Goal: Use online tool/utility: Utilize a website feature to perform a specific function

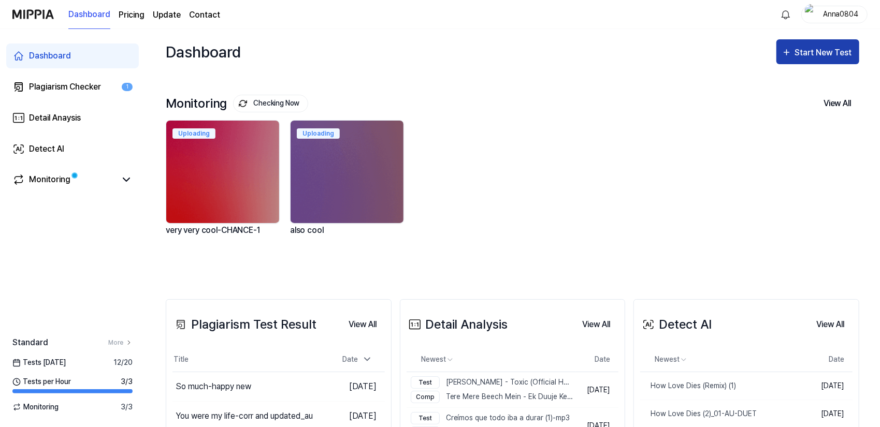
click at [804, 46] on div "Start New Test" at bounding box center [824, 52] width 59 height 13
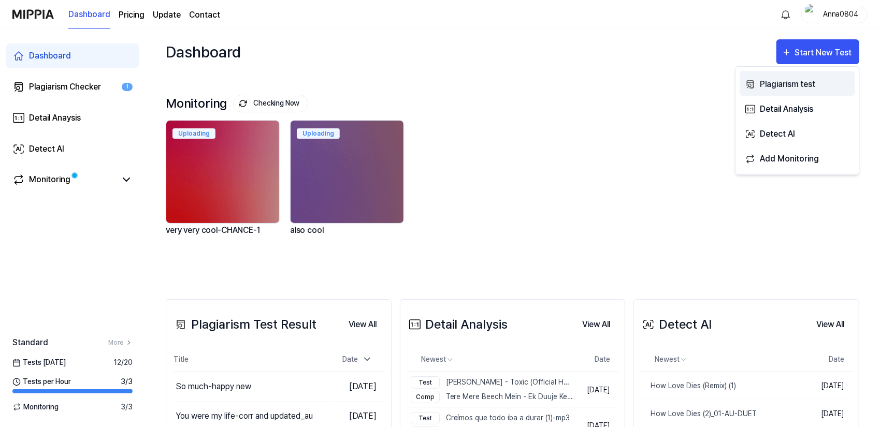
click at [786, 82] on div "Plagiarism test" at bounding box center [805, 84] width 90 height 13
click at [781, 80] on div "Plagiarism test" at bounding box center [805, 84] width 90 height 13
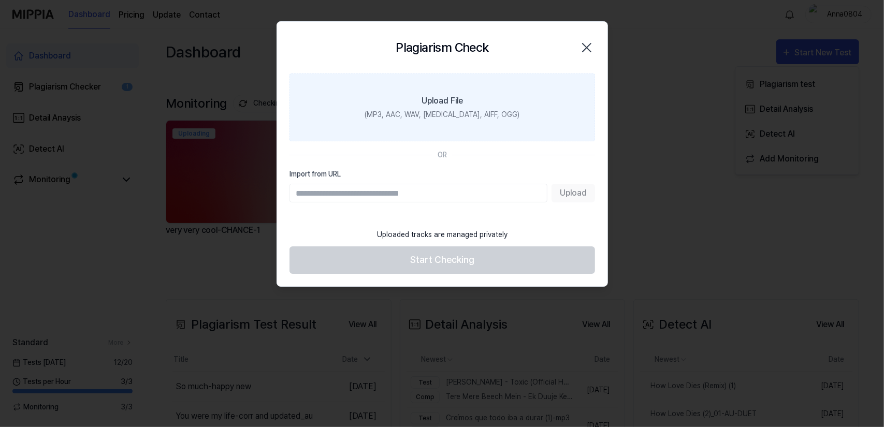
click at [485, 92] on label "Upload File (MP3, AAC, WAV, [MEDICAL_DATA], AIFF, OGG)" at bounding box center [441, 108] width 305 height 68
click at [0, 0] on input "Upload File (MP3, AAC, WAV, [MEDICAL_DATA], AIFF, OGG)" at bounding box center [0, 0] width 0 height 0
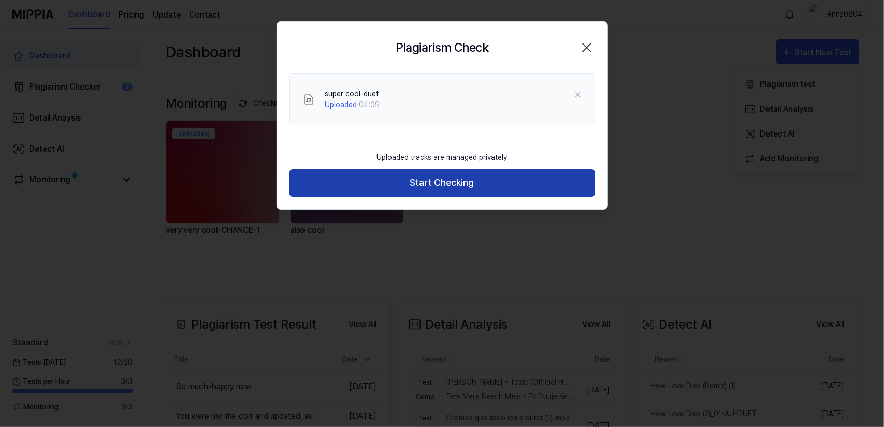
click at [436, 182] on button "Start Checking" at bounding box center [441, 182] width 305 height 27
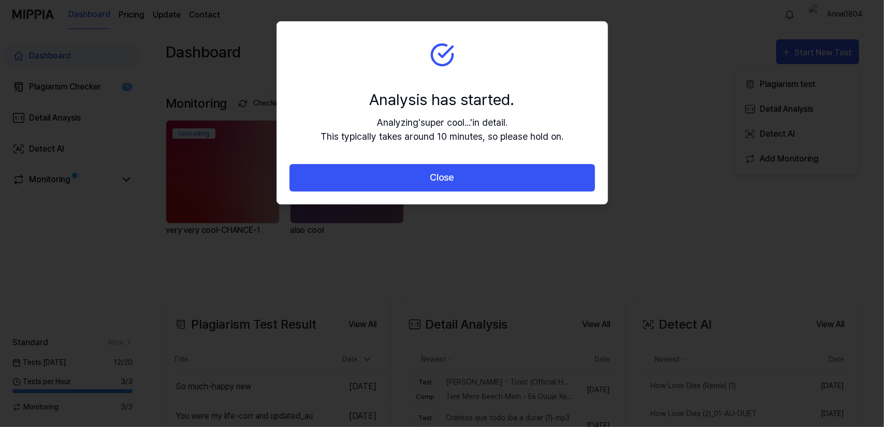
click at [436, 182] on button "Close" at bounding box center [441, 177] width 305 height 27
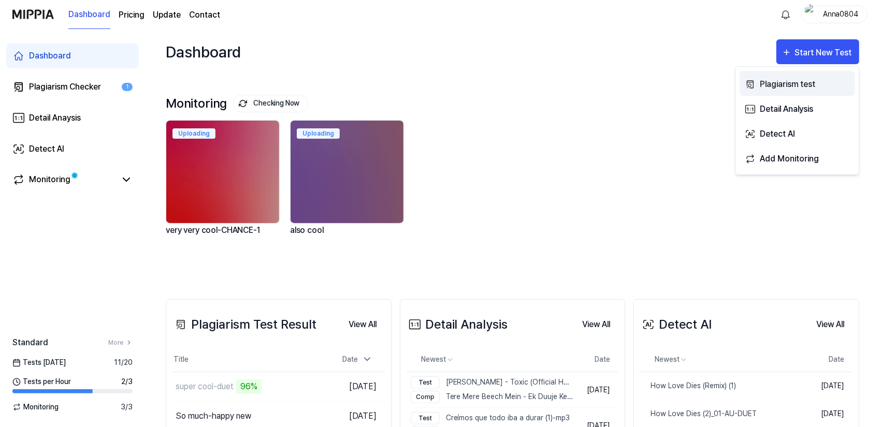
click at [793, 79] on div "Plagiarism test" at bounding box center [805, 84] width 90 height 13
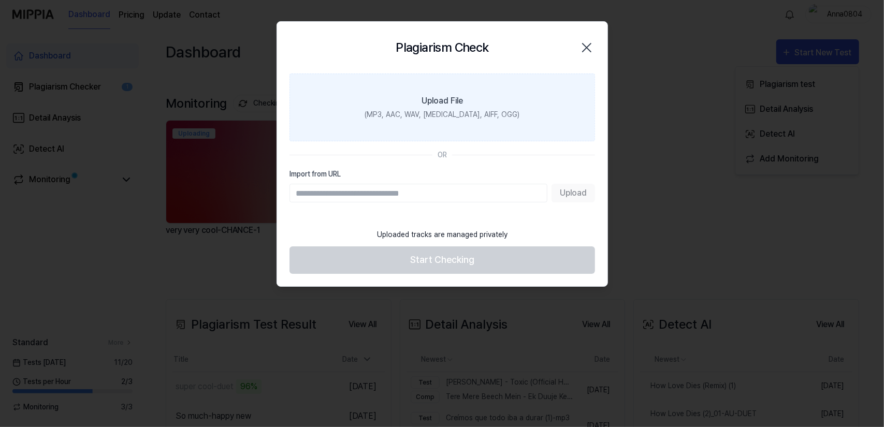
click at [446, 110] on div "(MP3, AAC, WAV, [MEDICAL_DATA], AIFF, OGG)" at bounding box center [441, 114] width 155 height 11
click at [0, 0] on input "Upload File (MP3, AAC, WAV, [MEDICAL_DATA], AIFF, OGG)" at bounding box center [0, 0] width 0 height 0
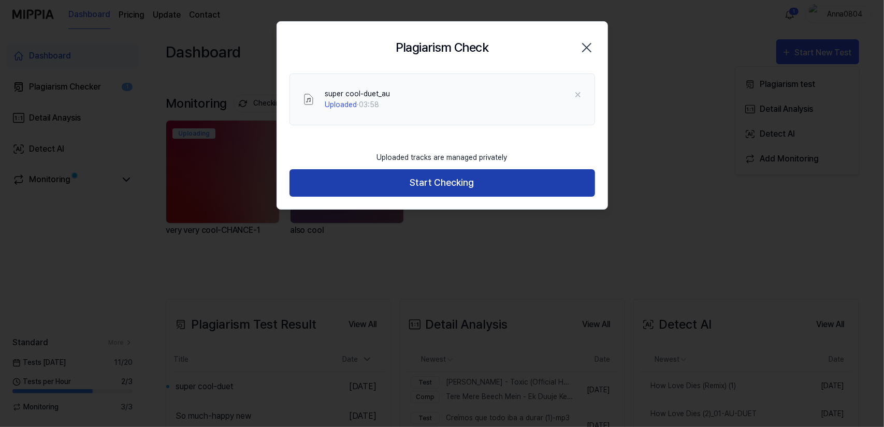
click at [490, 180] on button "Start Checking" at bounding box center [441, 182] width 305 height 27
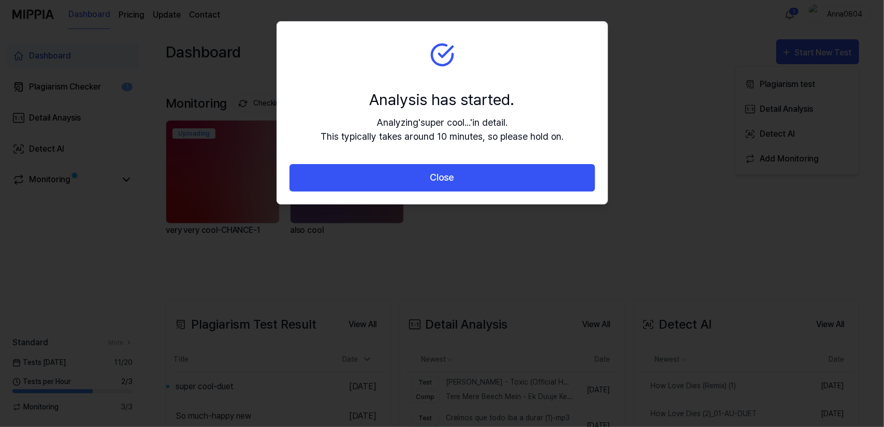
click at [490, 180] on button "Close" at bounding box center [441, 177] width 305 height 27
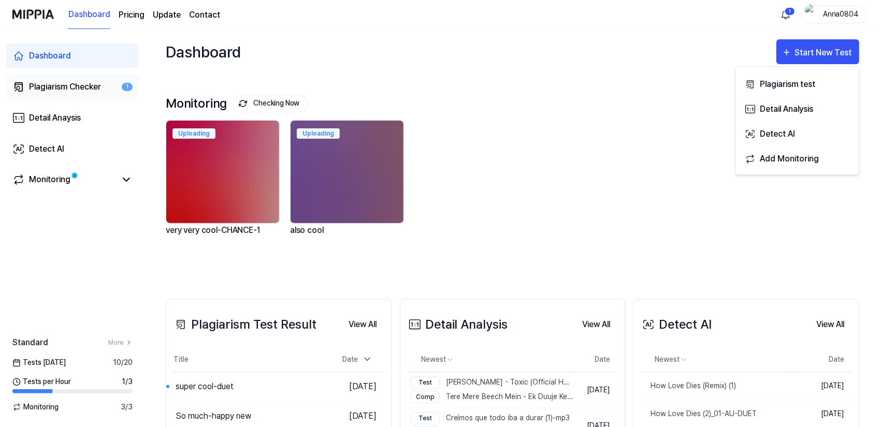
click at [65, 90] on div "Plagiarism Checker" at bounding box center [65, 87] width 72 height 12
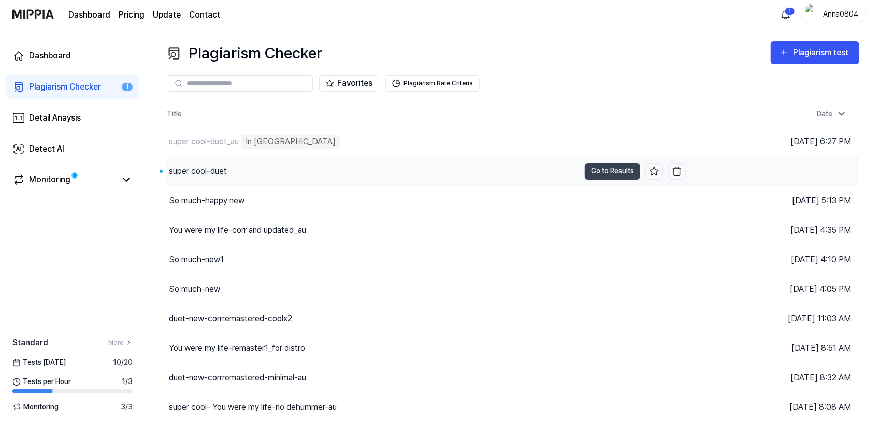
click at [205, 179] on div "super cool-duet" at bounding box center [373, 171] width 414 height 29
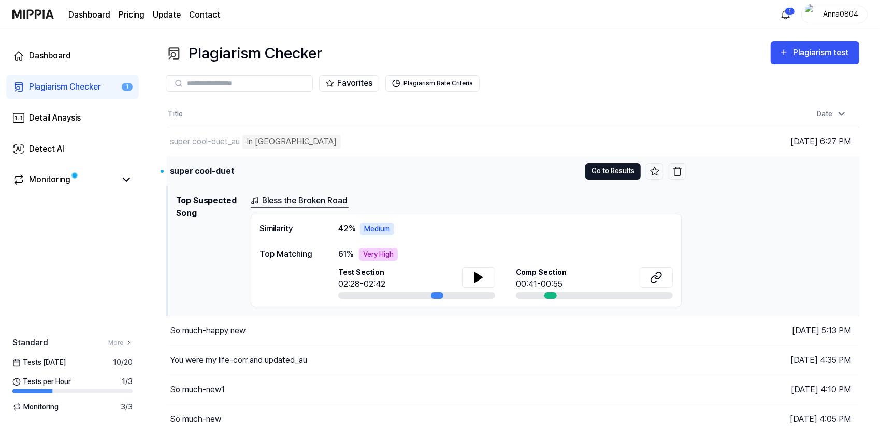
click at [602, 166] on button "Go to Results" at bounding box center [612, 171] width 55 height 17
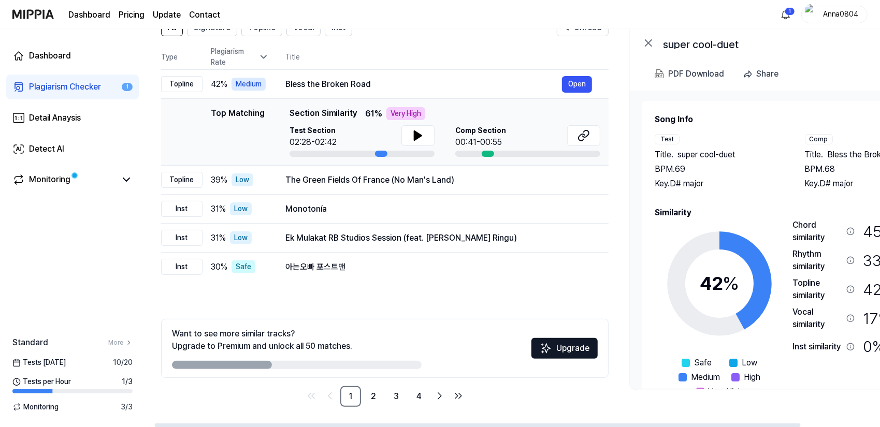
scroll to position [0, 7]
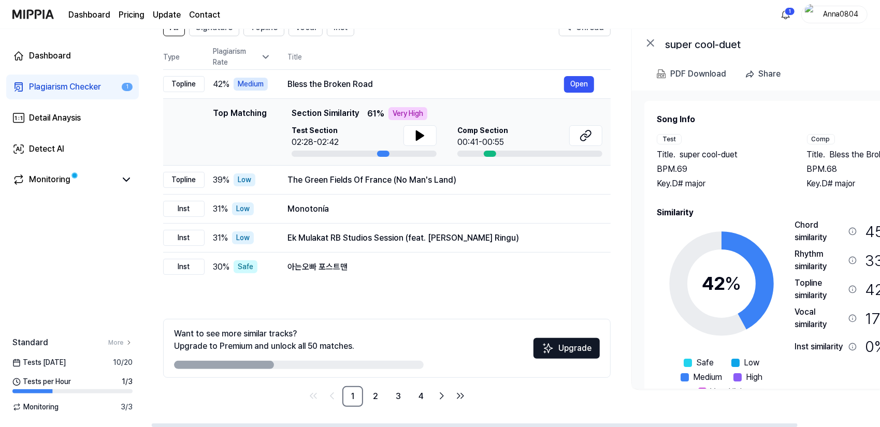
drag, startPoint x: 748, startPoint y: 245, endPoint x: 741, endPoint y: 250, distance: 8.2
click at [741, 250] on circle at bounding box center [721, 284] width 86 height 86
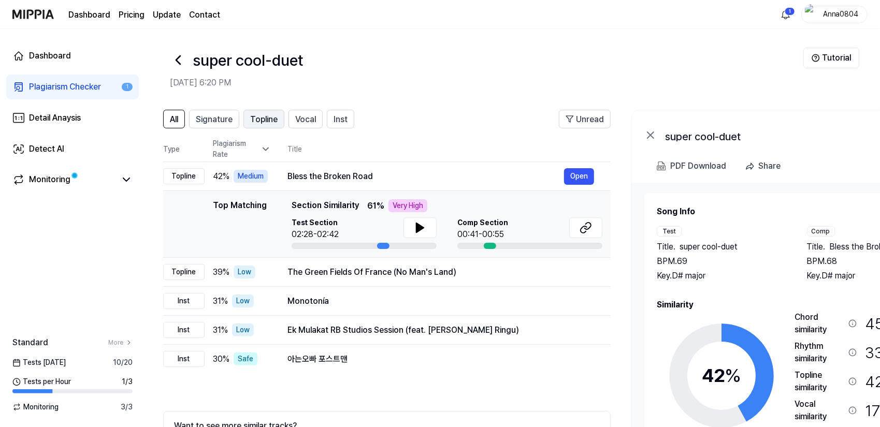
scroll to position [0, 0]
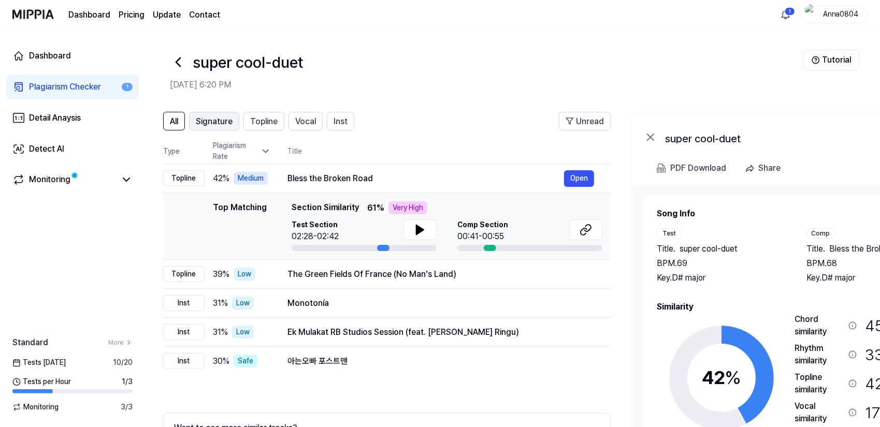
click at [222, 122] on span "Signature" at bounding box center [214, 121] width 37 height 12
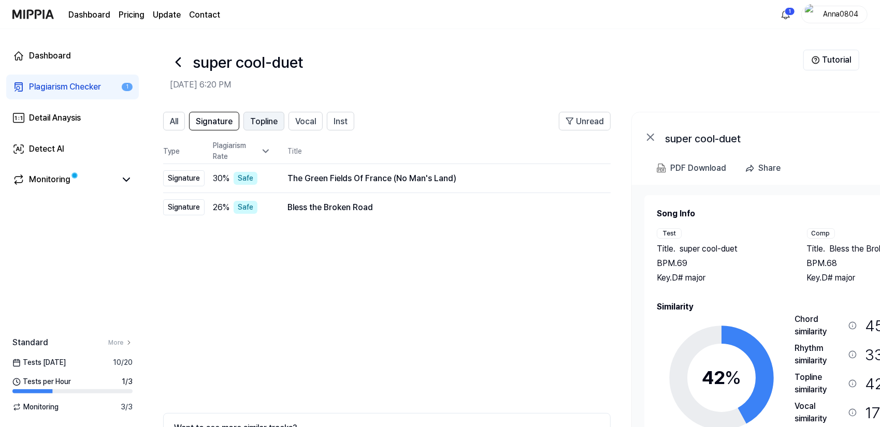
click at [258, 122] on span "Topline" at bounding box center [263, 121] width 27 height 12
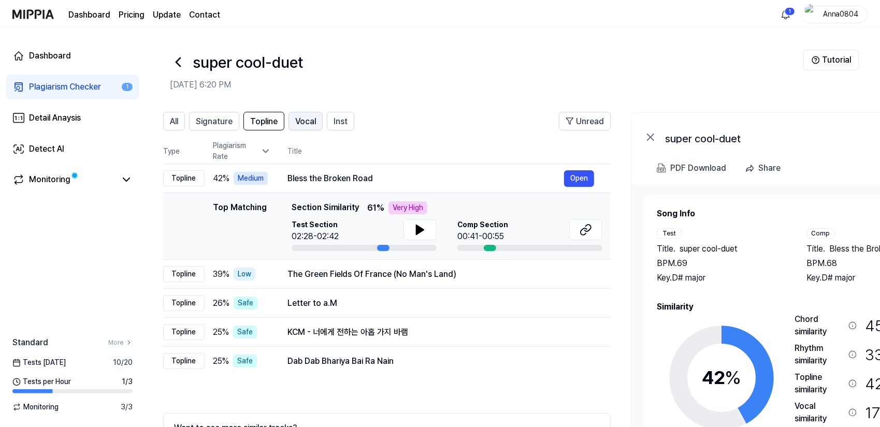
click at [304, 122] on span "Vocal" at bounding box center [305, 121] width 21 height 12
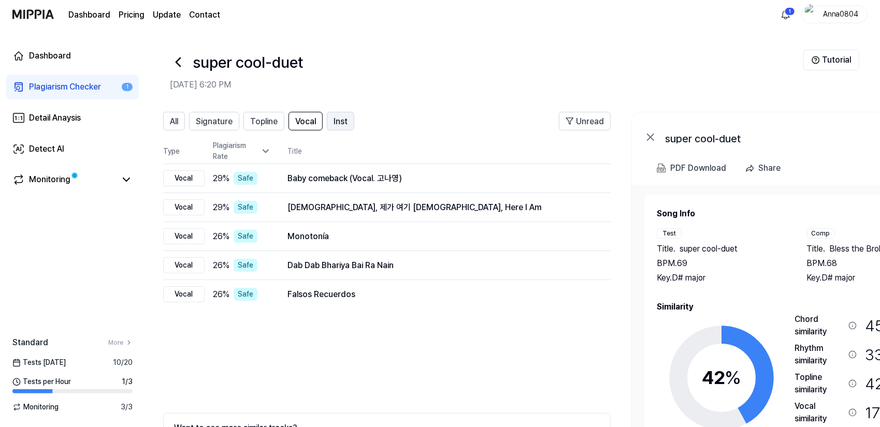
click at [334, 123] on span "Inst" at bounding box center [340, 121] width 14 height 12
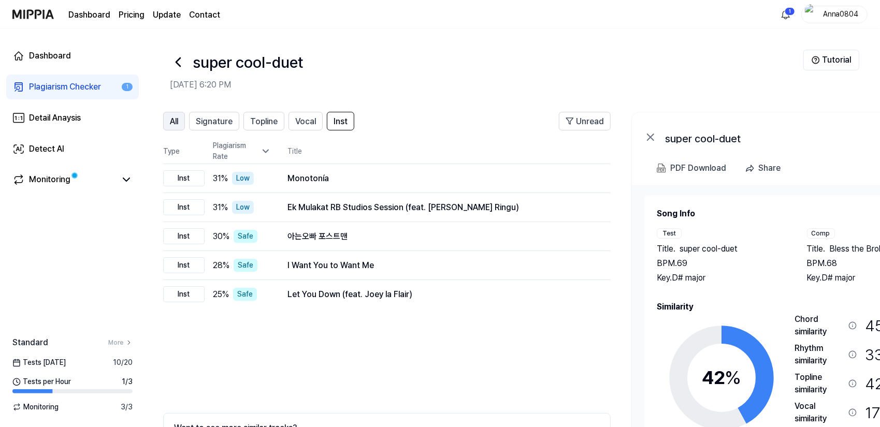
click at [173, 122] on span "All" at bounding box center [174, 121] width 8 height 12
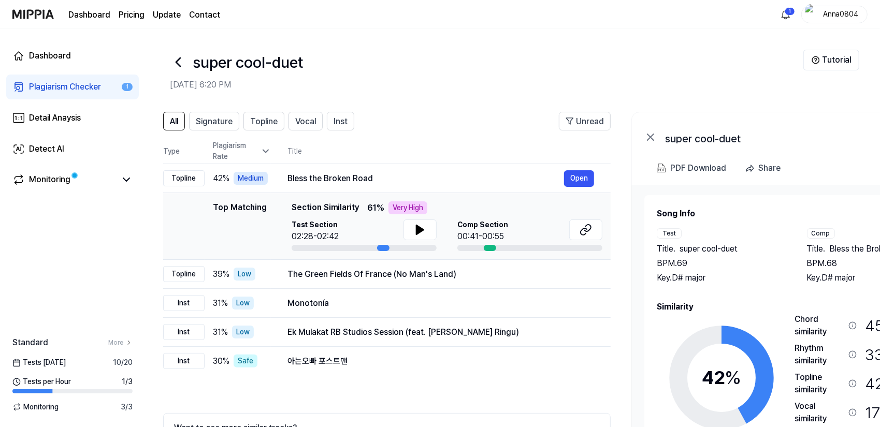
click at [67, 91] on div "Plagiarism Checker" at bounding box center [65, 87] width 72 height 12
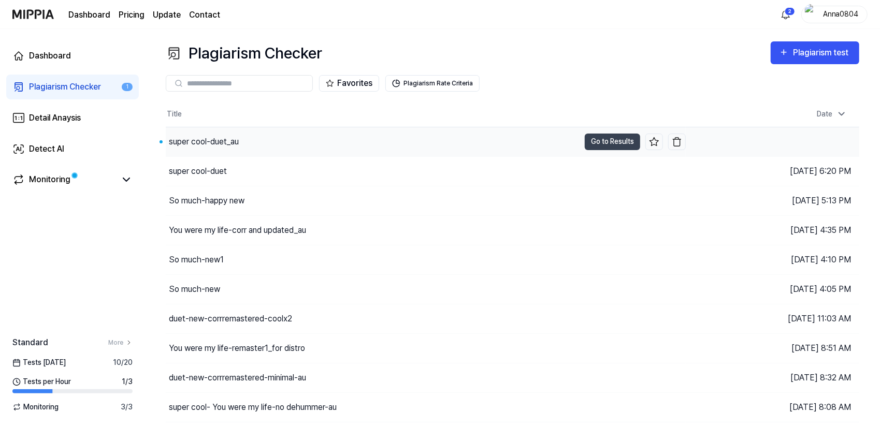
click at [233, 149] on div "super cool-duet_au" at bounding box center [373, 141] width 414 height 29
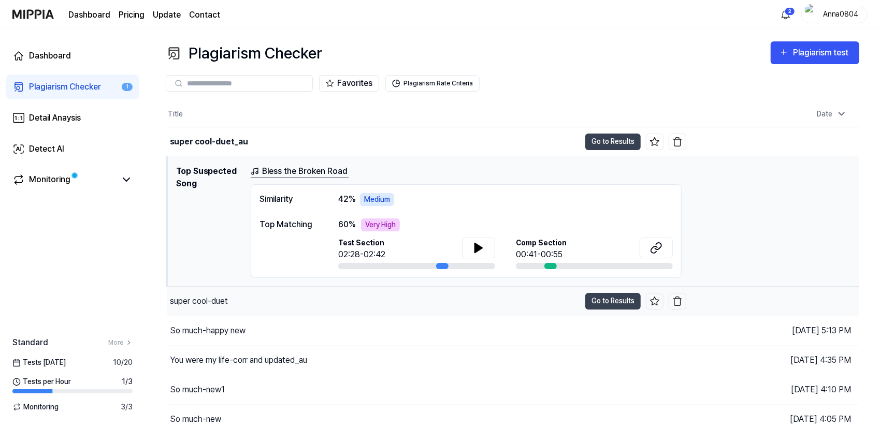
click at [220, 305] on div "super cool-duet" at bounding box center [199, 301] width 58 height 12
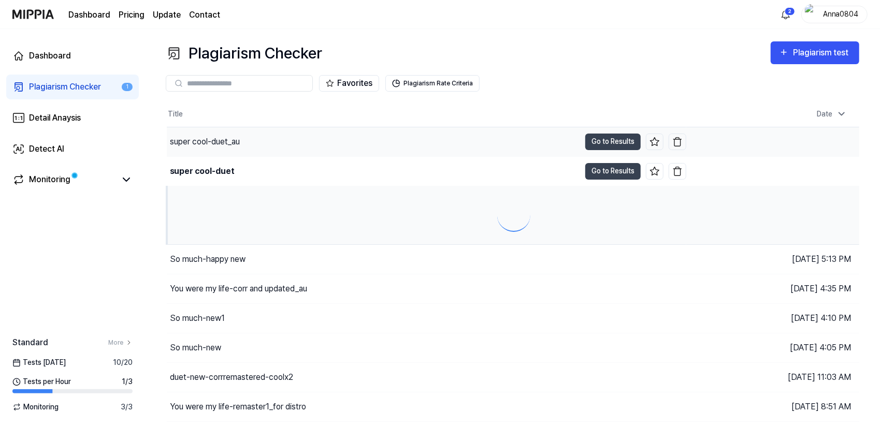
click at [205, 137] on div "super cool-duet_au" at bounding box center [205, 142] width 70 height 12
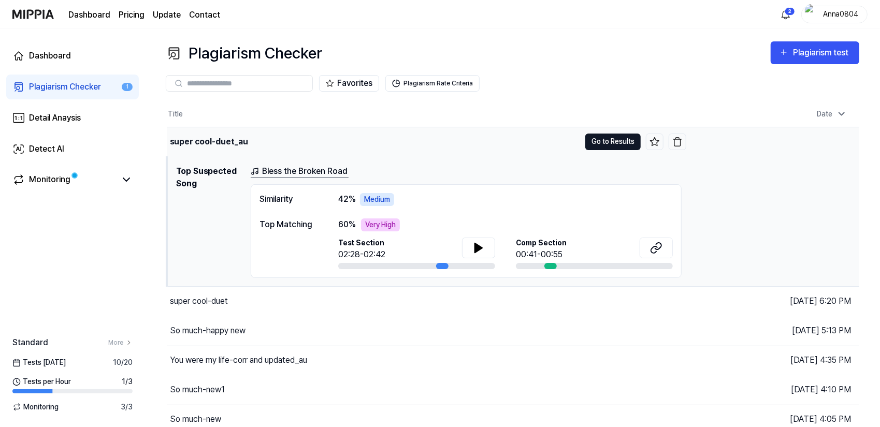
click at [603, 145] on button "Go to Results" at bounding box center [612, 142] width 55 height 17
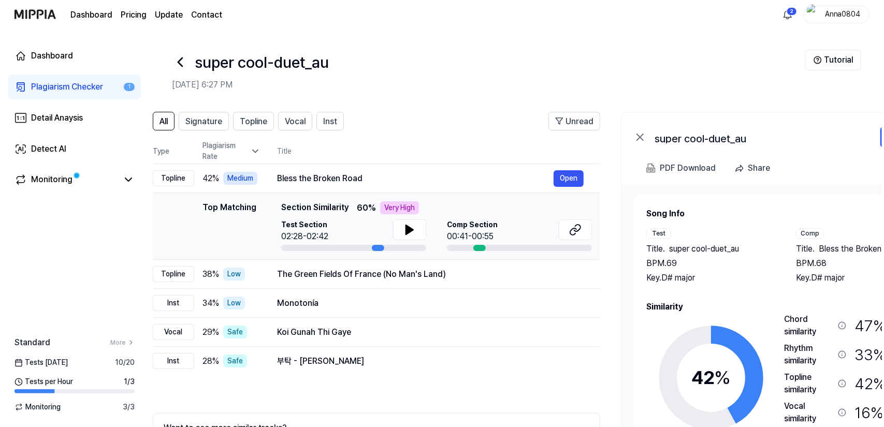
scroll to position [0, 15]
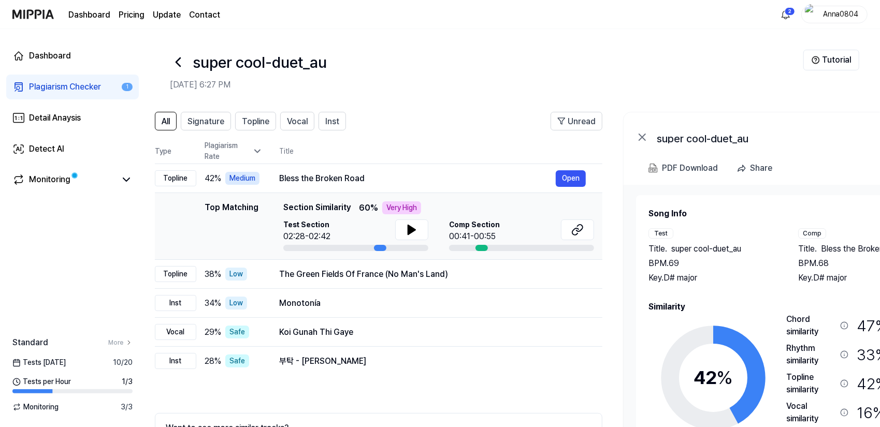
drag, startPoint x: 812, startPoint y: 261, endPoint x: 797, endPoint y: 256, distance: 15.7
click at [798, 257] on div "BPM. 68" at bounding box center [862, 263] width 129 height 12
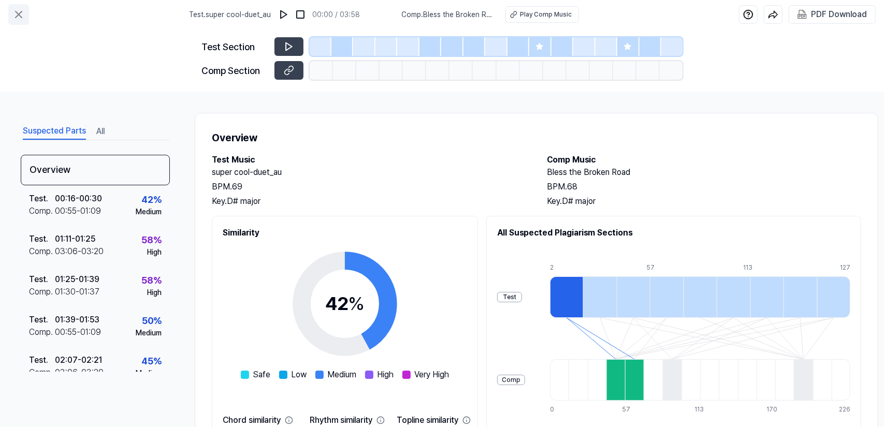
click at [18, 8] on button at bounding box center [18, 14] width 21 height 21
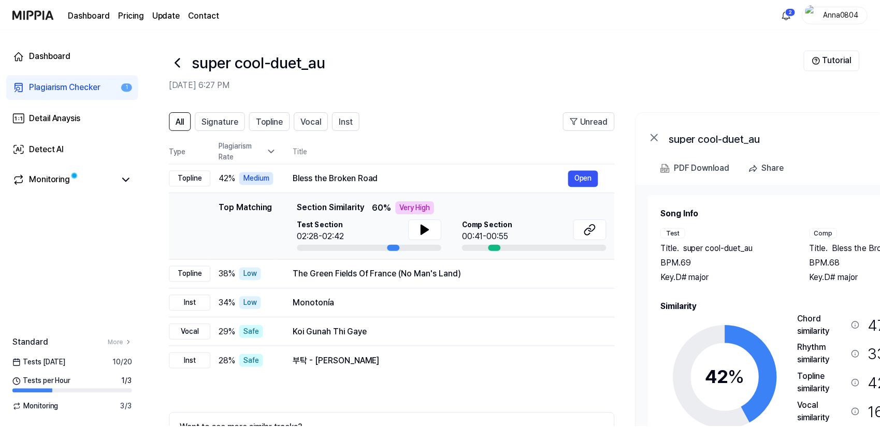
scroll to position [60, 0]
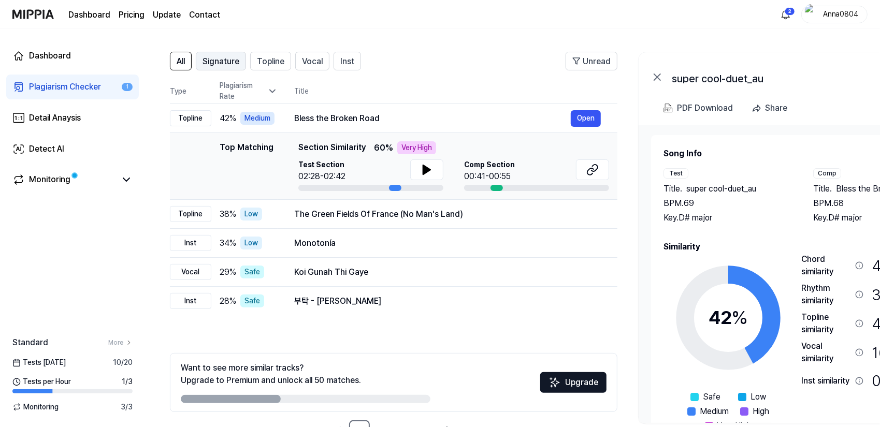
click at [221, 67] on span "Signature" at bounding box center [220, 61] width 37 height 12
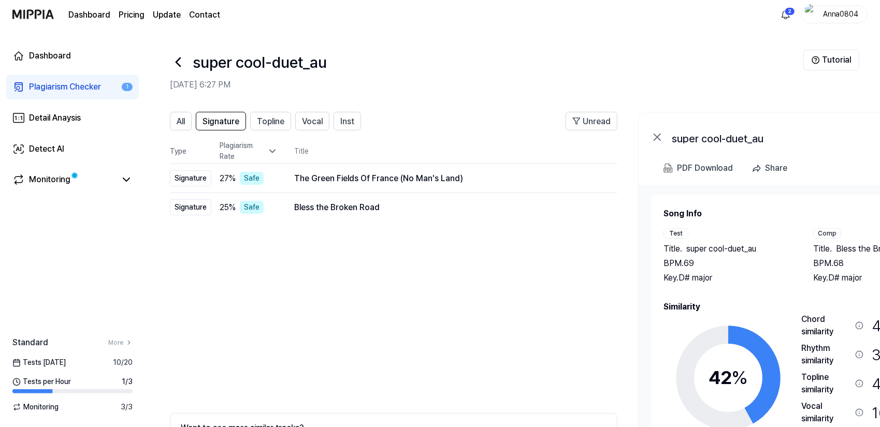
click at [276, 59] on h1 "super cool-duet_au" at bounding box center [260, 62] width 134 height 23
click at [277, 118] on span "Topline" at bounding box center [270, 121] width 27 height 12
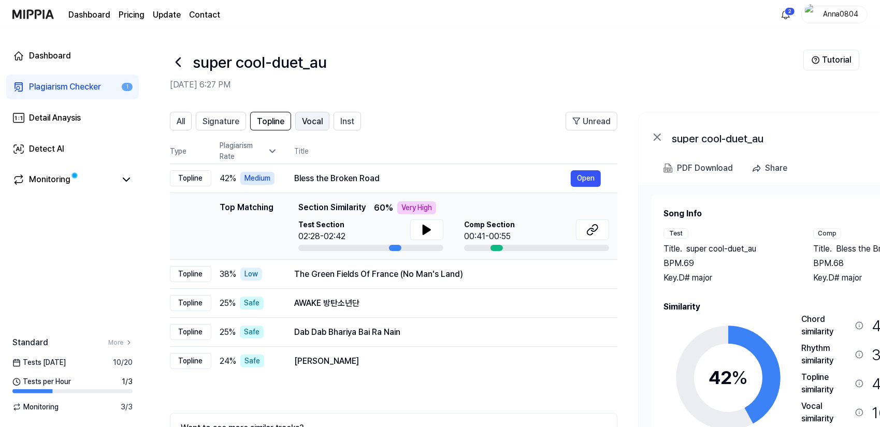
click at [313, 124] on span "Vocal" at bounding box center [312, 121] width 21 height 12
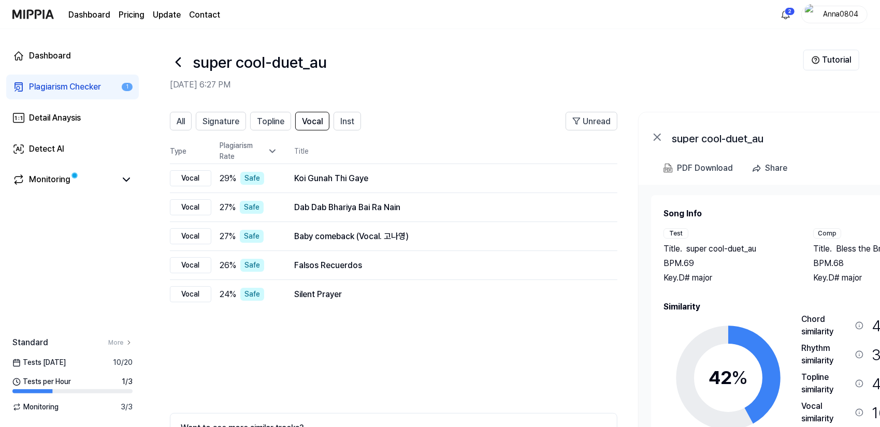
click at [363, 124] on header "All Signature Topline Vocal Inst Unread" at bounding box center [393, 125] width 447 height 27
click at [348, 124] on span "Inst" at bounding box center [347, 121] width 14 height 12
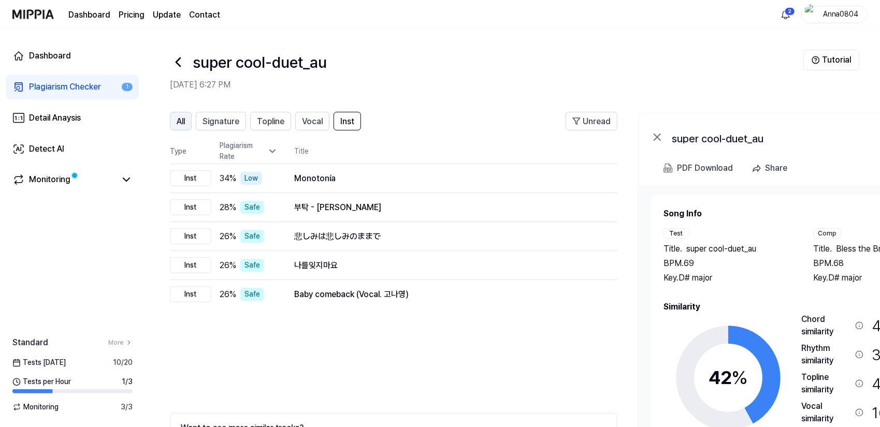
click at [184, 123] on span "All" at bounding box center [181, 121] width 8 height 12
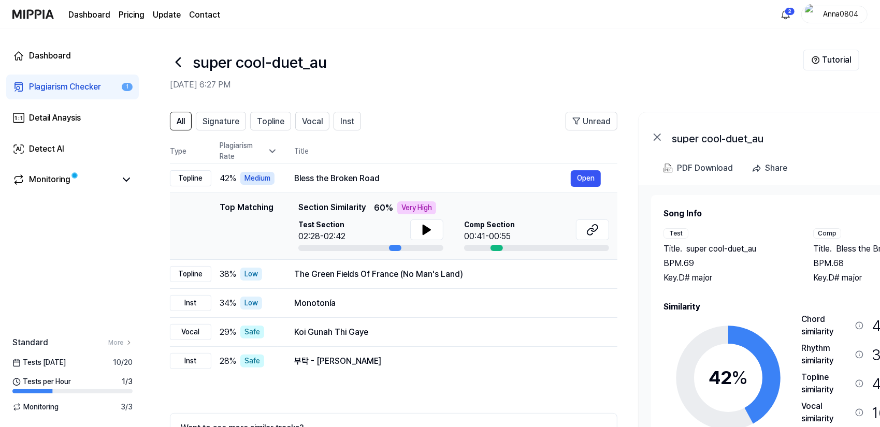
click at [71, 85] on div "Plagiarism Checker" at bounding box center [65, 87] width 72 height 12
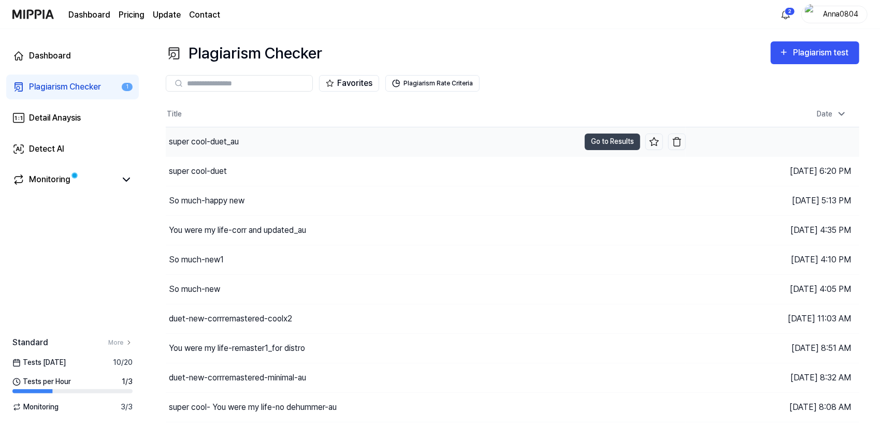
click at [254, 136] on div "super cool-duet_au" at bounding box center [373, 141] width 414 height 29
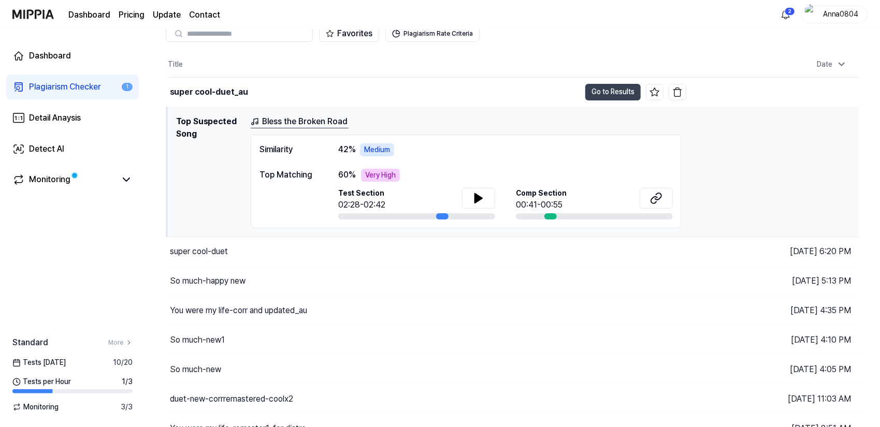
scroll to position [52, 0]
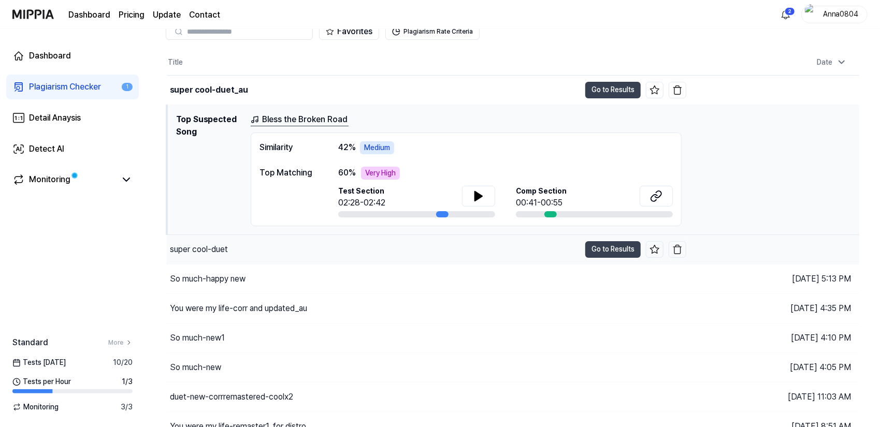
click at [233, 246] on div "super cool-duet" at bounding box center [373, 249] width 413 height 29
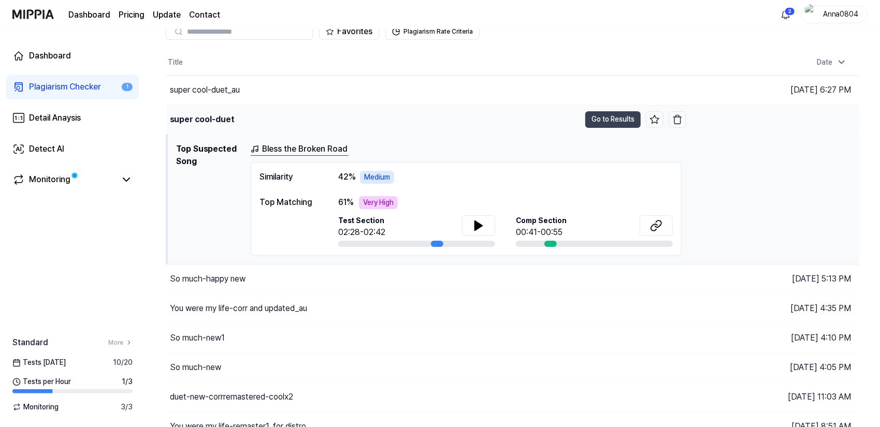
click at [209, 115] on div "super cool-duet" at bounding box center [202, 119] width 65 height 12
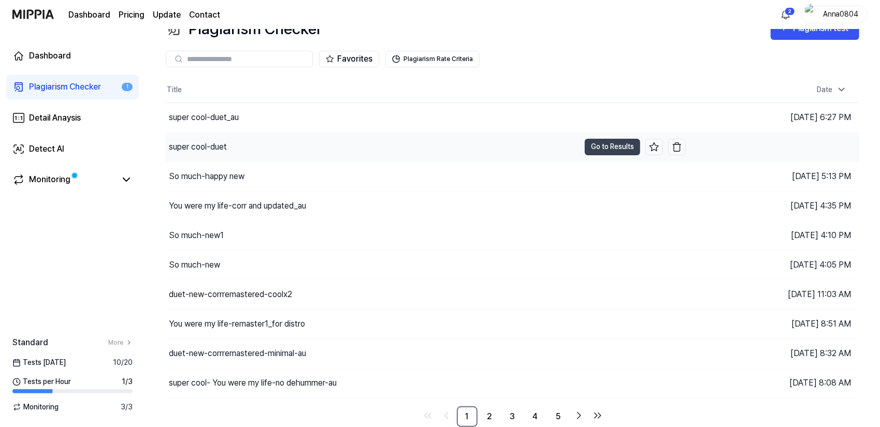
scroll to position [22, 0]
